Goal: Task Accomplishment & Management: Complete application form

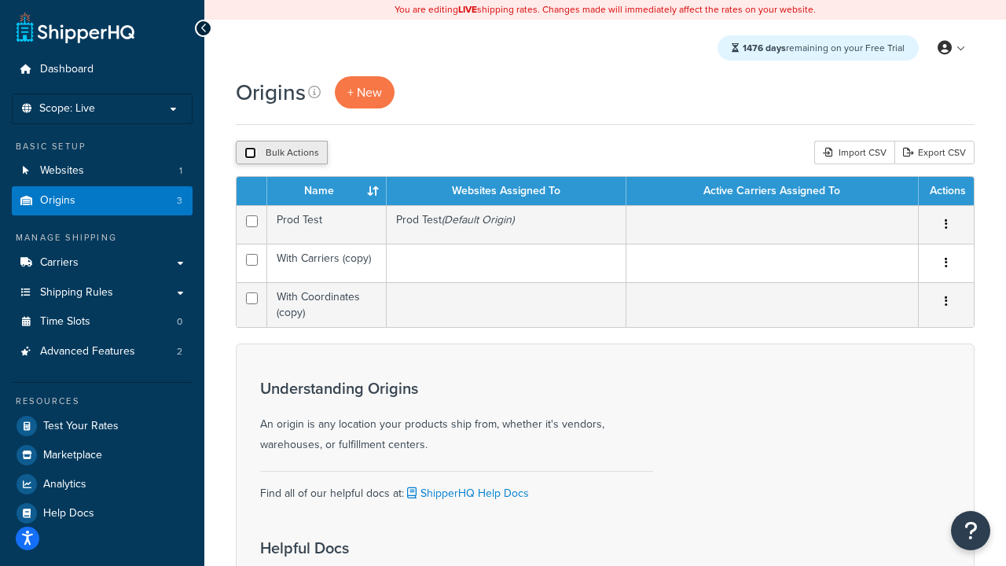
click at [250, 153] on input "checkbox" at bounding box center [251, 153] width 12 height 12
checkbox input "true"
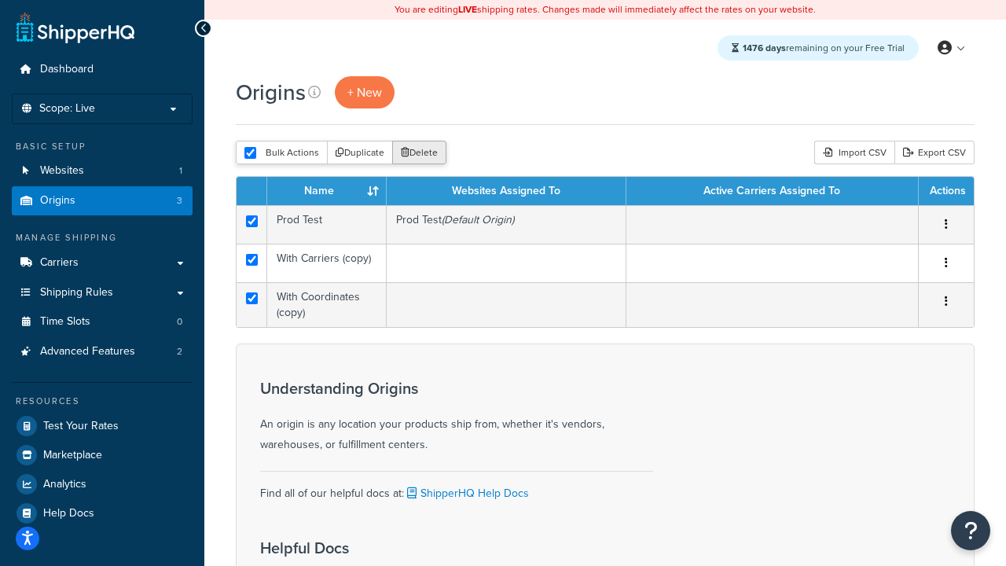
click at [423, 153] on button "Delete" at bounding box center [419, 153] width 54 height 24
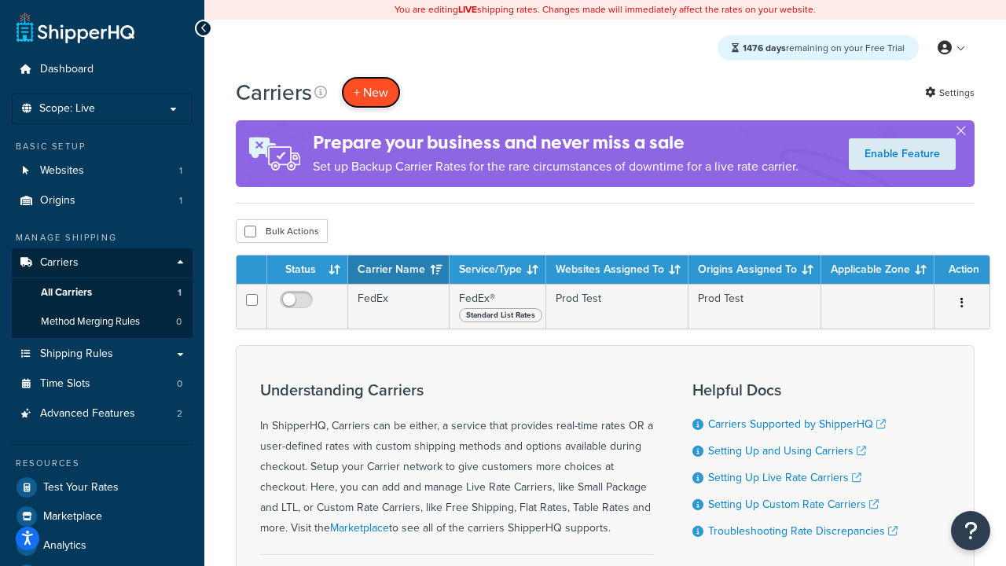
click at [371, 92] on button "+ New" at bounding box center [371, 92] width 60 height 32
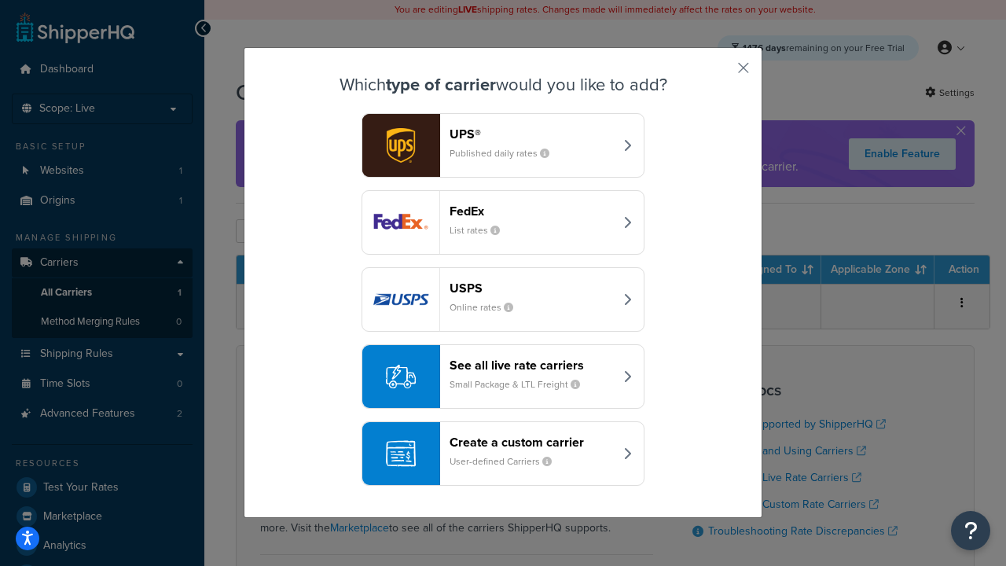
click at [503, 223] on div "FedEx List rates" at bounding box center [532, 223] width 164 height 38
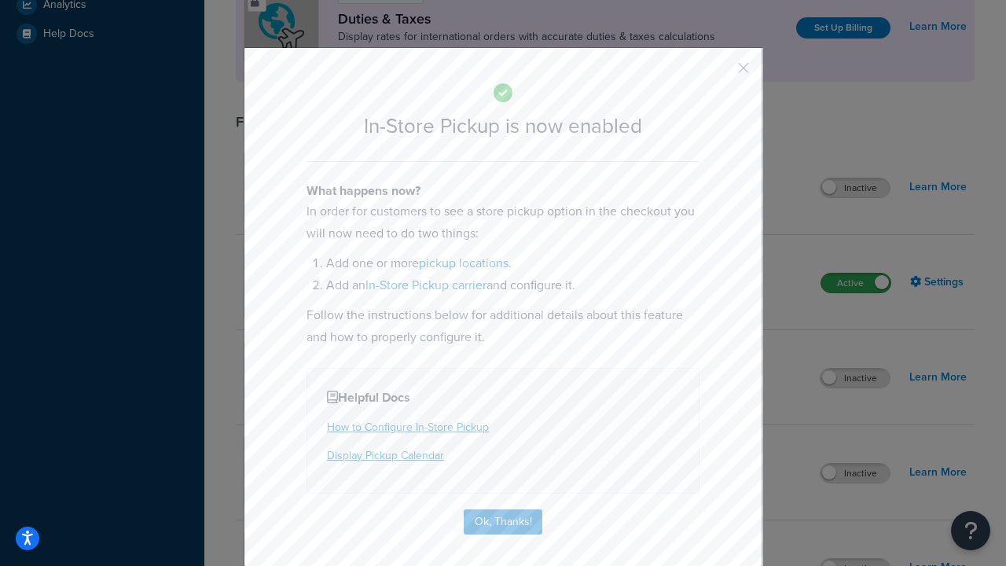
scroll to position [539, 0]
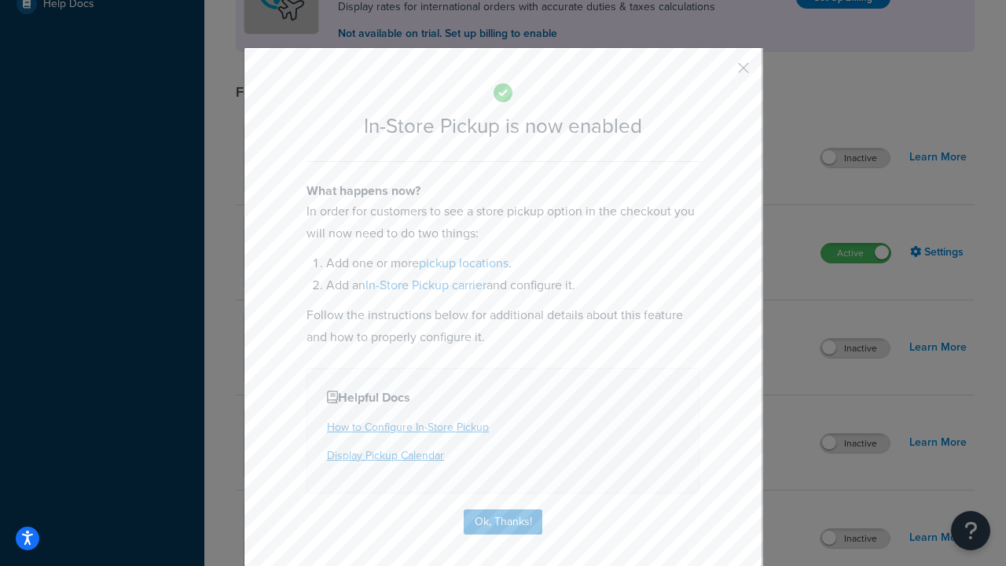
click at [720, 73] on button "button" at bounding box center [721, 74] width 4 height 4
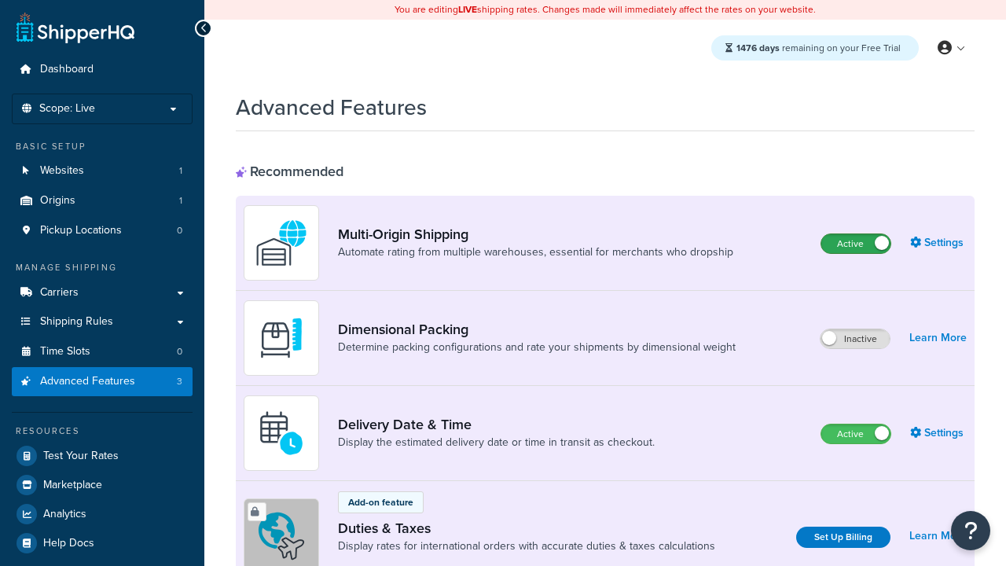
click at [856, 244] on label "Active" at bounding box center [856, 243] width 69 height 19
click at [856, 434] on label "Active" at bounding box center [856, 434] width 69 height 19
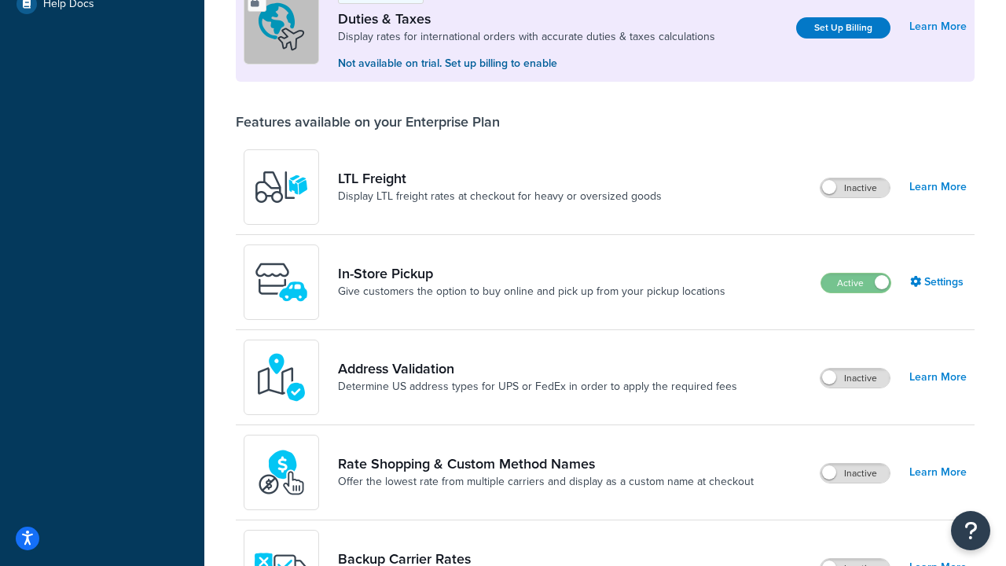
scroll to position [480, 0]
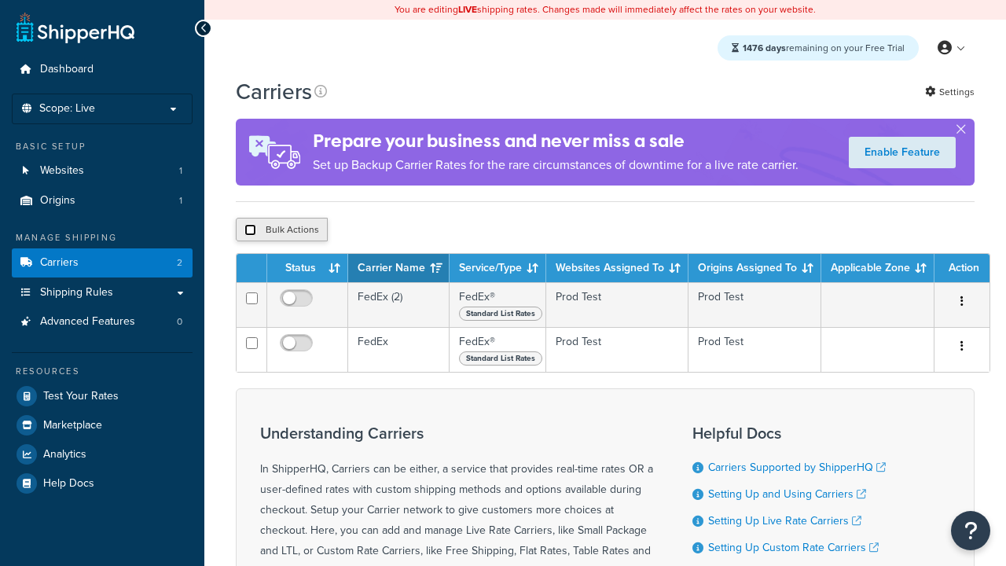
click at [250, 230] on input "checkbox" at bounding box center [251, 230] width 12 height 12
checkbox input "true"
click at [0, 0] on button "Delete" at bounding box center [0, 0] width 0 height 0
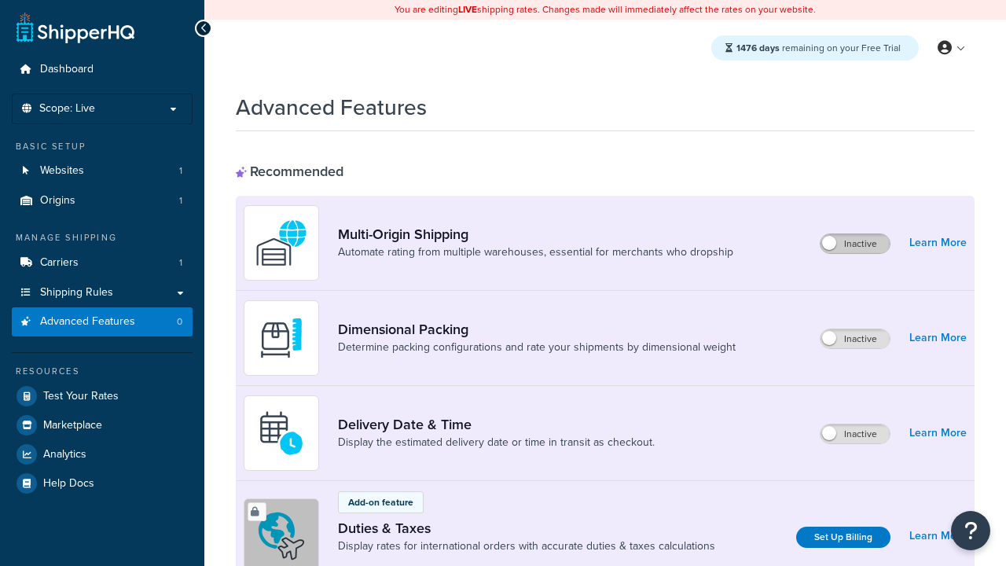
click at [855, 244] on label "Inactive" at bounding box center [855, 243] width 69 height 19
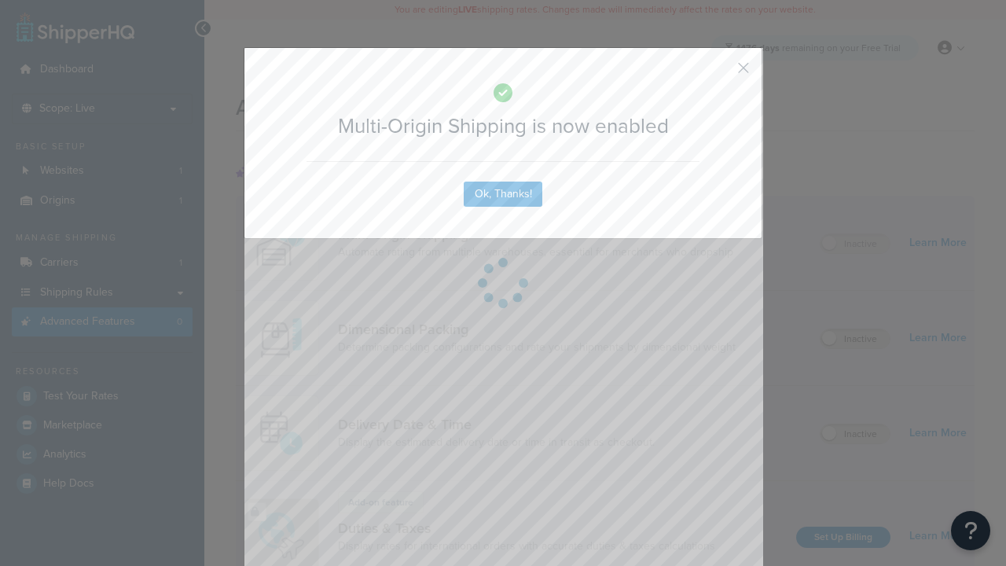
click at [720, 72] on button "button" at bounding box center [721, 74] width 4 height 4
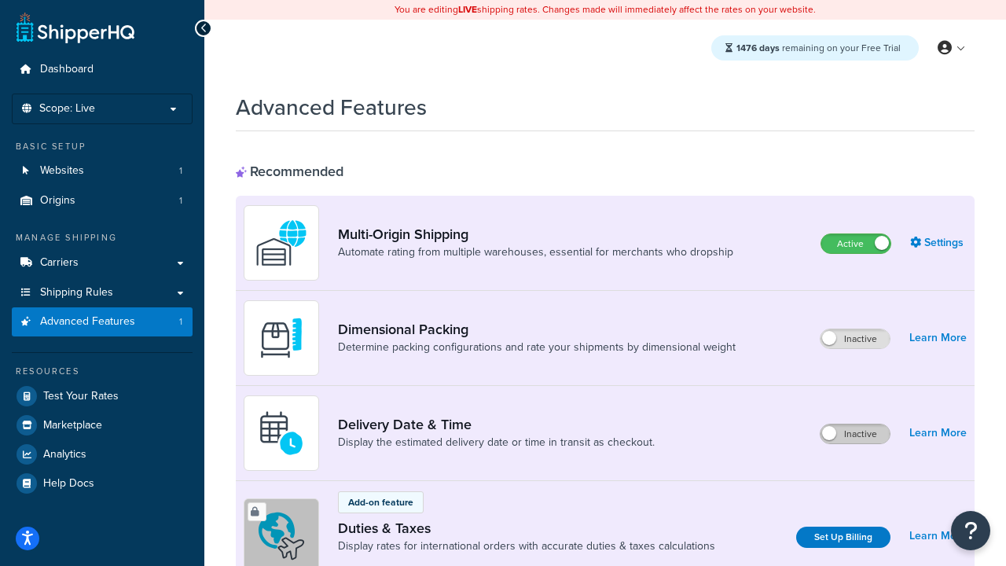
click at [855, 434] on label "Inactive" at bounding box center [855, 434] width 69 height 19
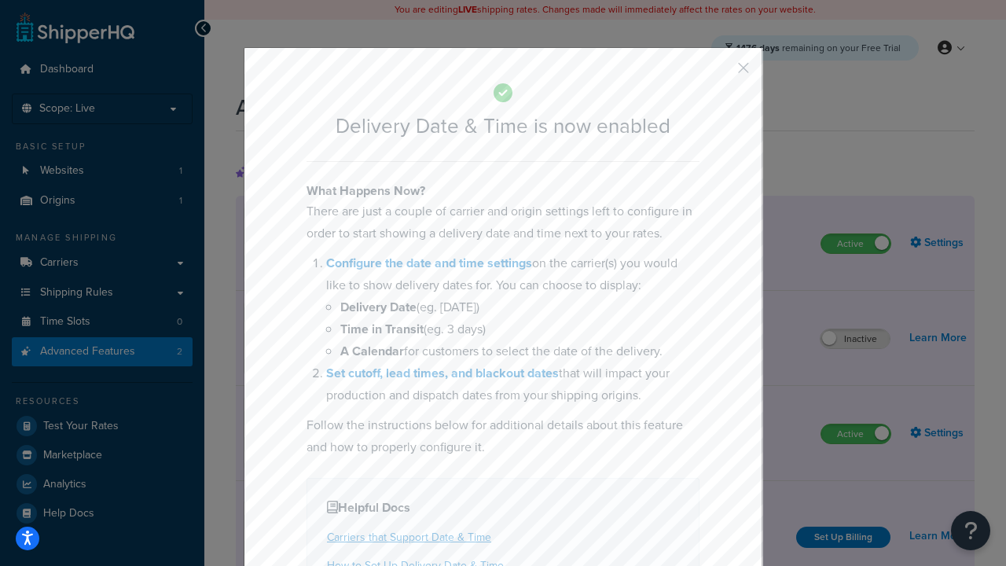
click at [720, 73] on button "button" at bounding box center [721, 74] width 4 height 4
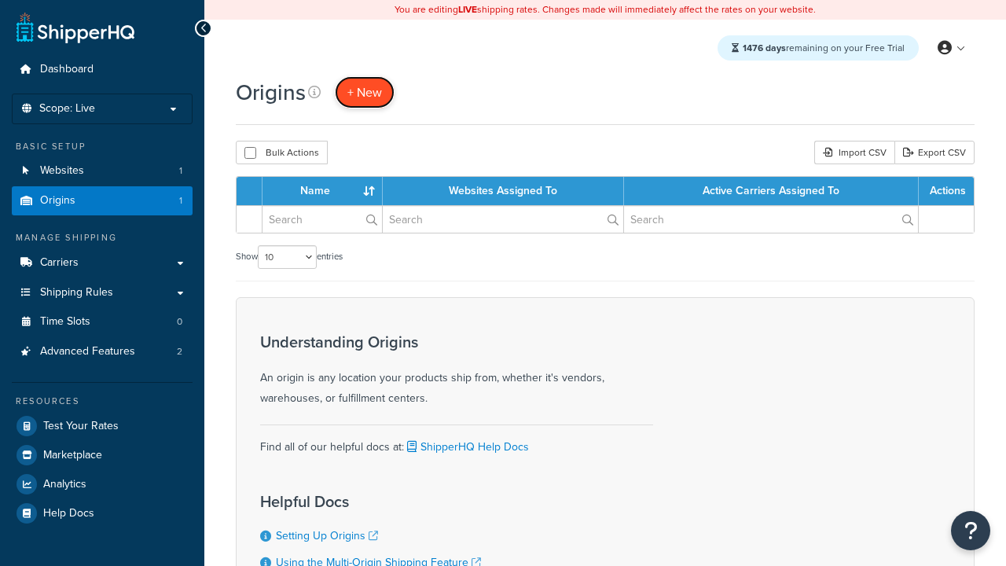
click at [365, 92] on span "+ New" at bounding box center [365, 92] width 35 height 18
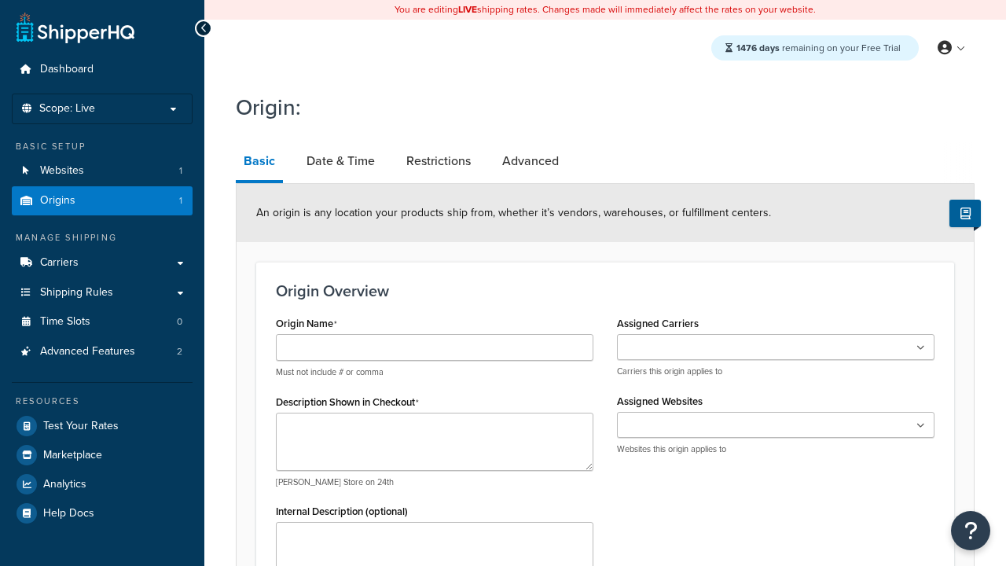
click at [259, 164] on link "Basic" at bounding box center [259, 162] width 47 height 41
click at [340, 161] on link "Date & Time" at bounding box center [341, 161] width 84 height 38
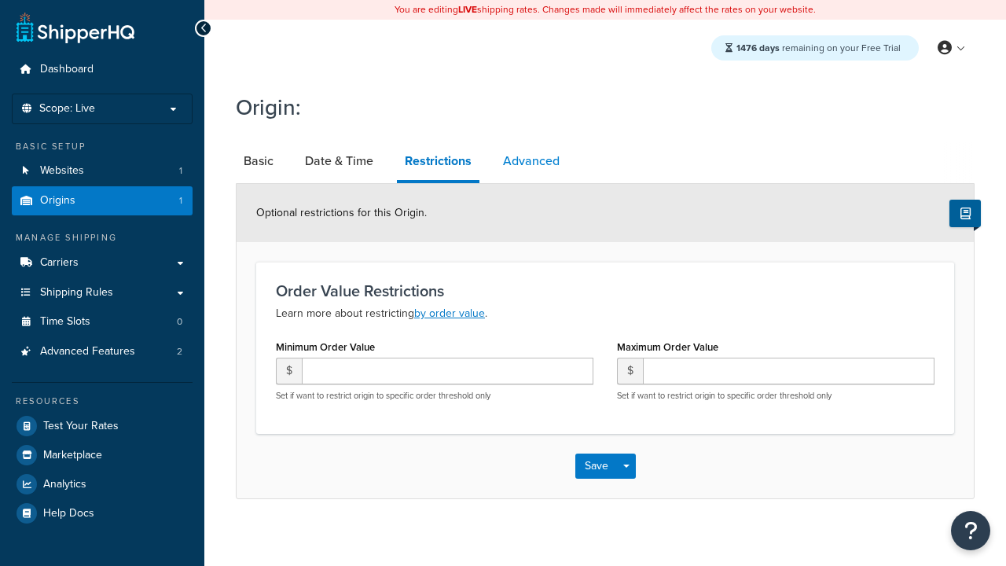
click at [532, 161] on link "Advanced" at bounding box center [531, 161] width 72 height 38
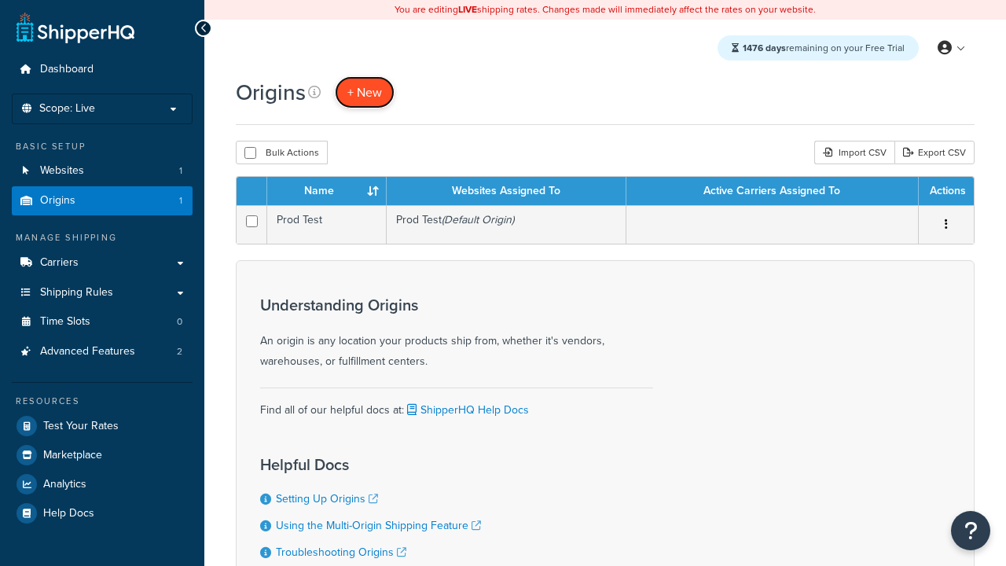
click at [365, 92] on span "+ New" at bounding box center [365, 92] width 35 height 18
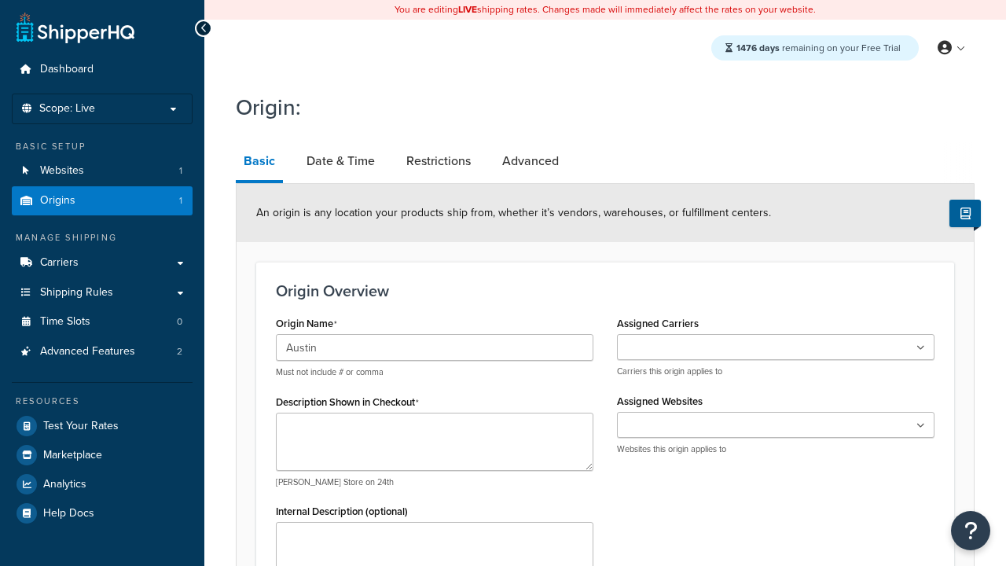
type input "Austin"
type textarea "Austin"
type input "Test Street"
type input "Austin"
select select "43"
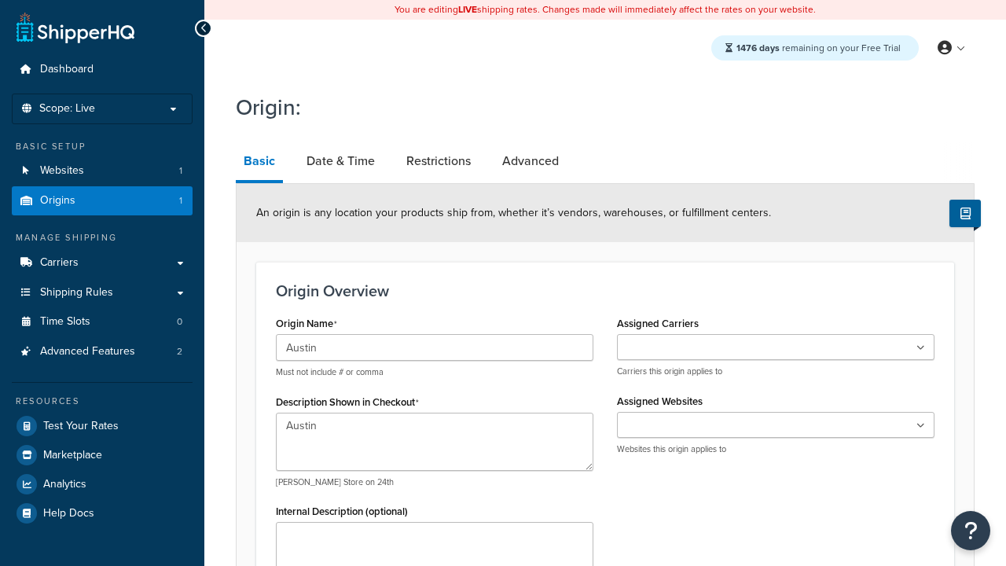
type input "Austin"
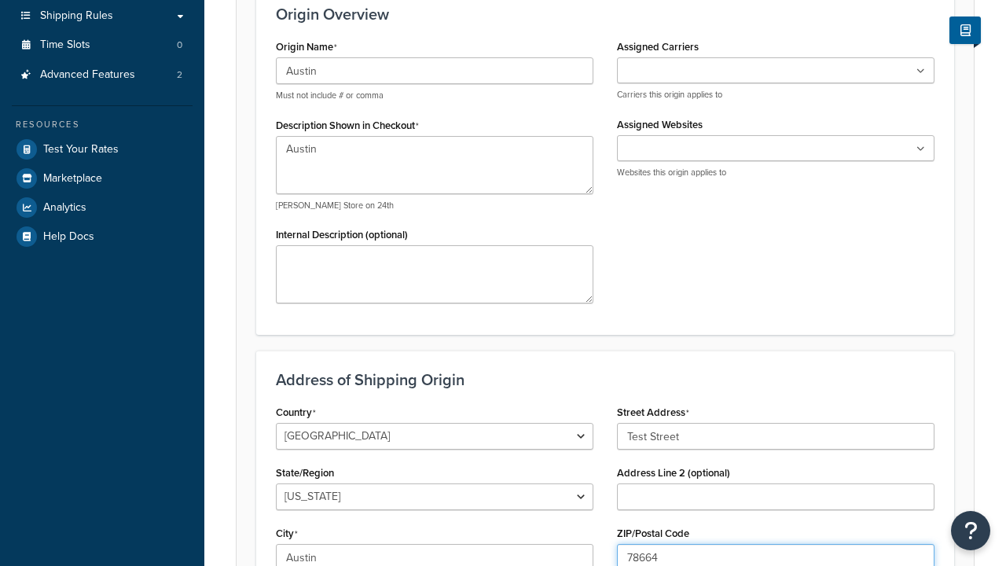
type input "78664"
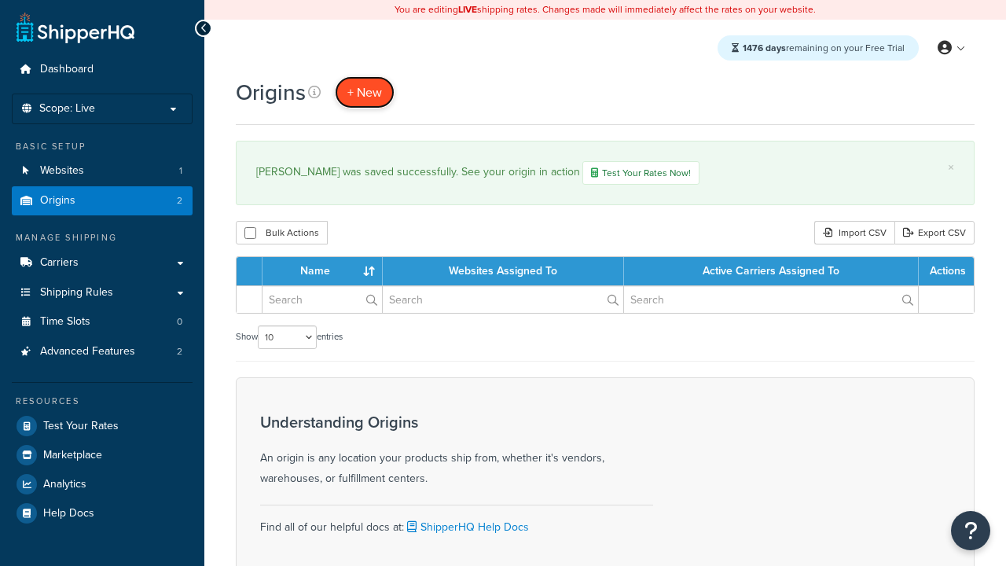
click at [365, 92] on span "+ New" at bounding box center [365, 92] width 35 height 18
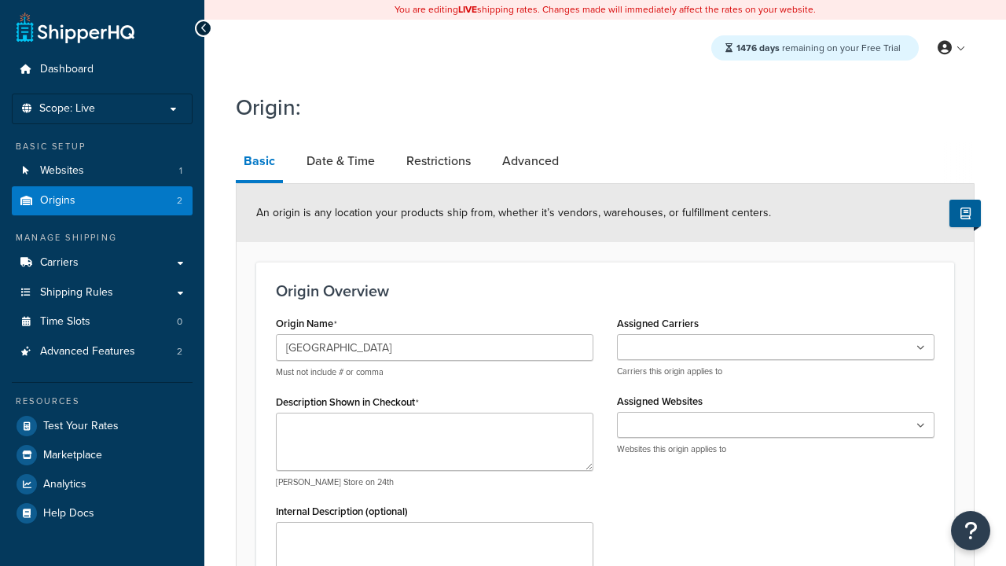
type input "[GEOGRAPHIC_DATA]"
type textarea "[GEOGRAPHIC_DATA]"
type input "Test Street"
type input "Austin"
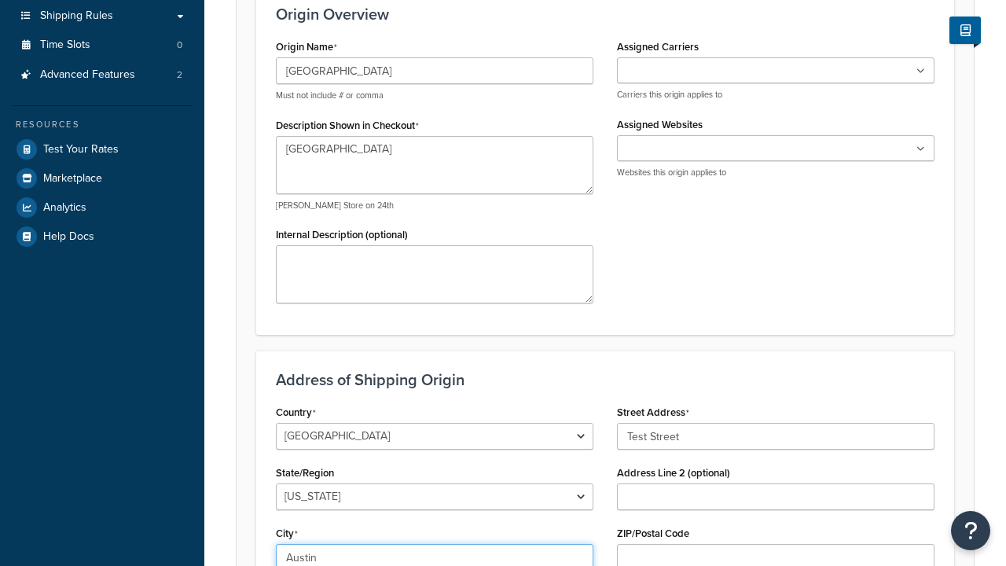
select select "43"
type input "Austin"
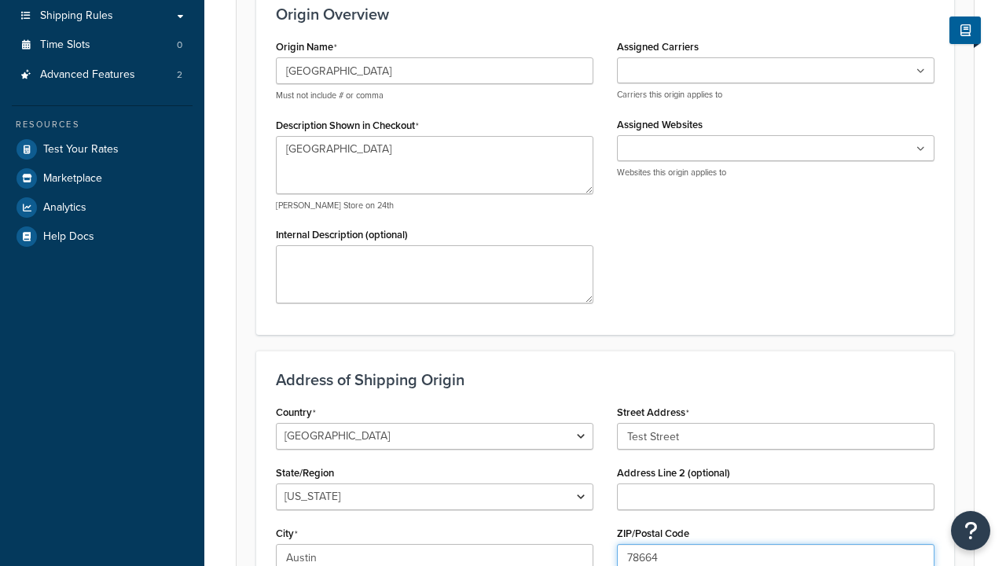
type input "78664"
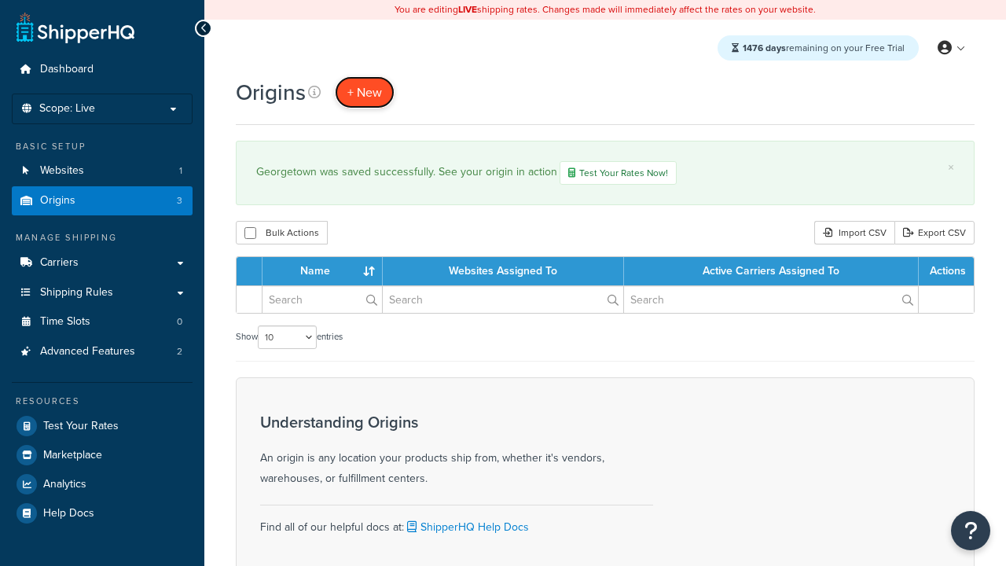
click at [365, 92] on span "+ New" at bounding box center [365, 92] width 35 height 18
